Goal: Find specific page/section: Find specific page/section

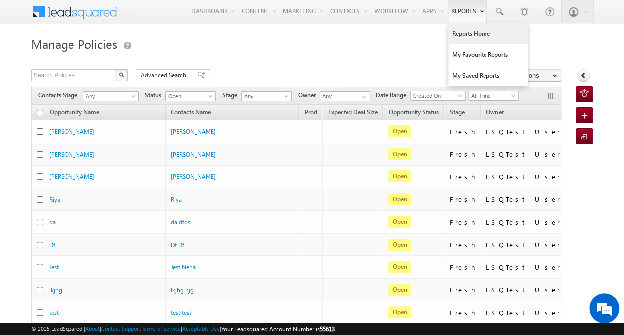
drag, startPoint x: 0, startPoint y: 0, endPoint x: 464, endPoint y: 39, distance: 465.4
click at [464, 39] on link "Reports Home" at bounding box center [487, 33] width 79 height 21
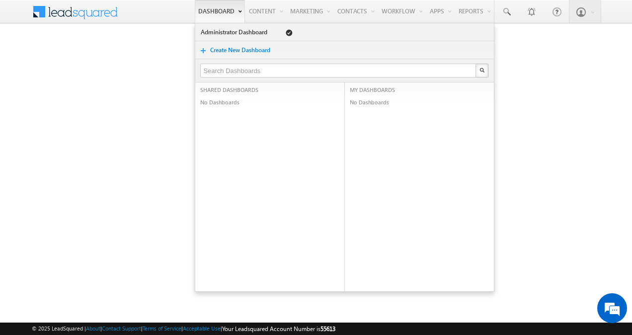
click at [207, 3] on link "Dashboard" at bounding box center [220, 11] width 50 height 23
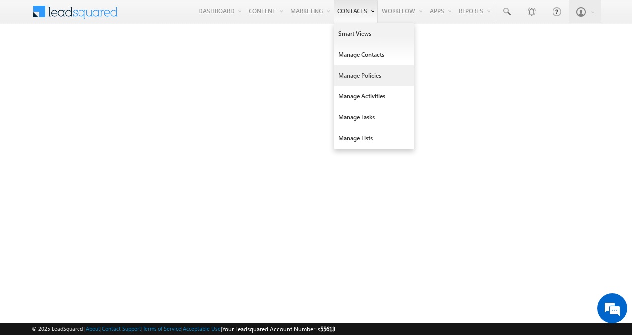
click at [368, 71] on link "Manage Policies" at bounding box center [373, 75] width 79 height 21
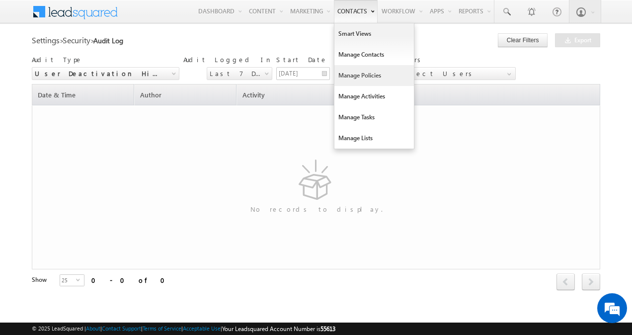
click at [351, 77] on link "Manage Policies" at bounding box center [373, 75] width 79 height 21
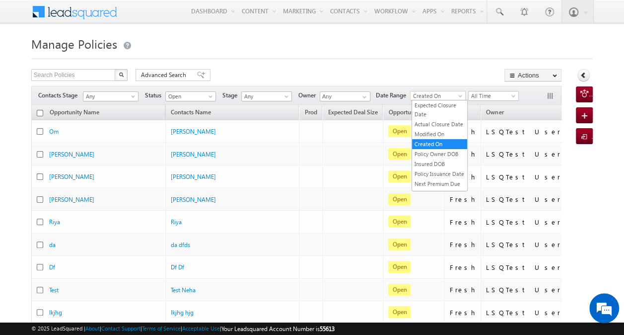
click at [462, 96] on span at bounding box center [461, 98] width 8 height 8
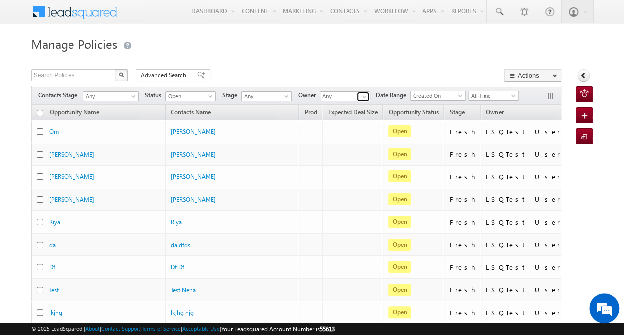
click at [369, 98] on link at bounding box center [363, 97] width 12 height 10
type input "a"
click at [396, 48] on h1 "Manage Policies" at bounding box center [312, 42] width 562 height 19
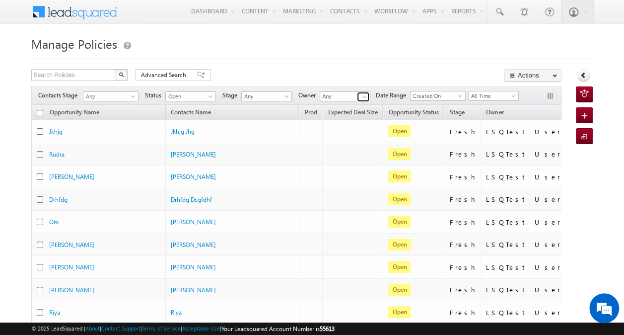
click at [364, 97] on span at bounding box center [365, 97] width 8 height 8
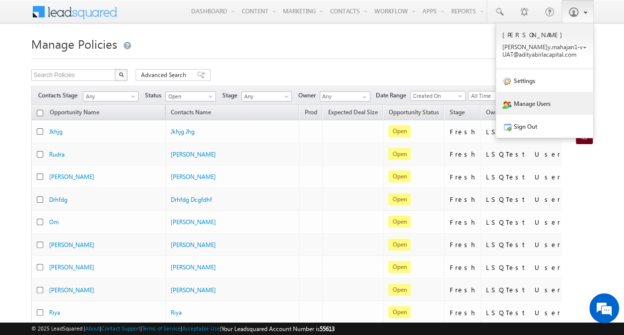
click at [530, 99] on link "Manage Users" at bounding box center [544, 103] width 97 height 23
